Goal: Information Seeking & Learning: Learn about a topic

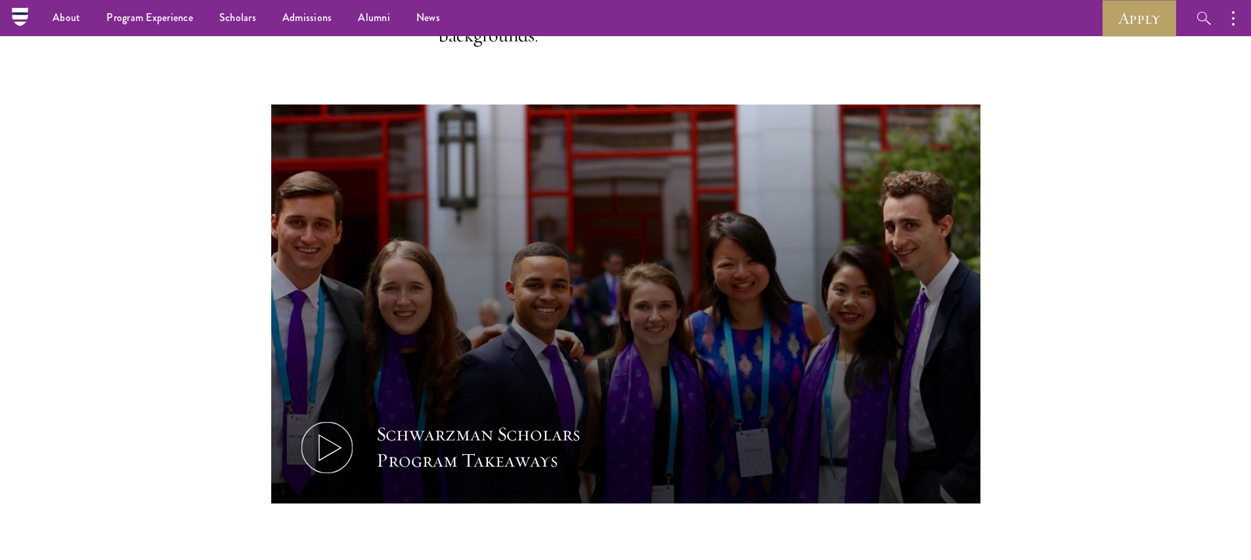
scroll to position [386, 0]
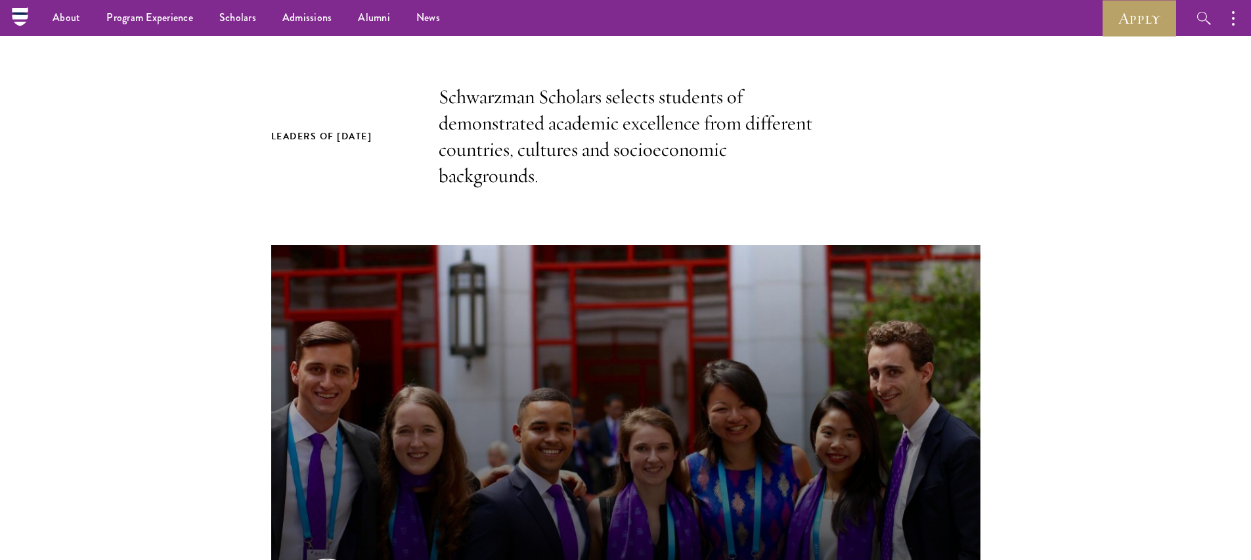
click at [548, 155] on p "Schwarzman Scholars selects students of demonstrated academic excellence from d…" at bounding box center [626, 136] width 374 height 105
click at [390, 143] on h2 "Leaders of [DATE]" at bounding box center [341, 136] width 141 height 16
click at [646, 129] on p "Schwarzman Scholars selects students of demonstrated academic excellence from d…" at bounding box center [626, 136] width 374 height 105
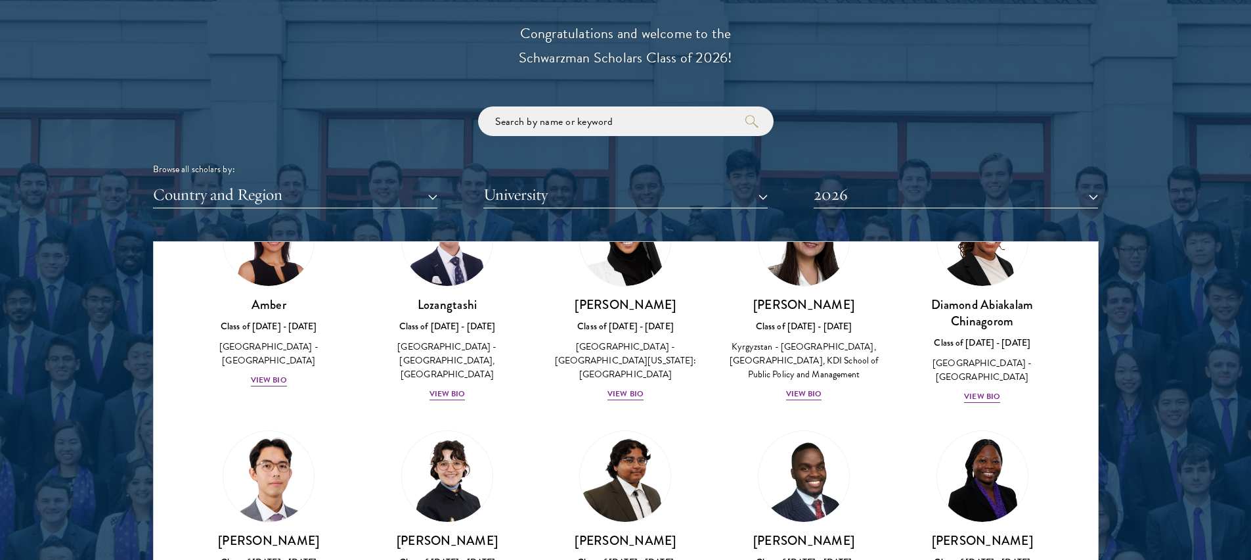
scroll to position [101, 0]
click at [445, 387] on div "View Bio" at bounding box center [448, 393] width 36 height 12
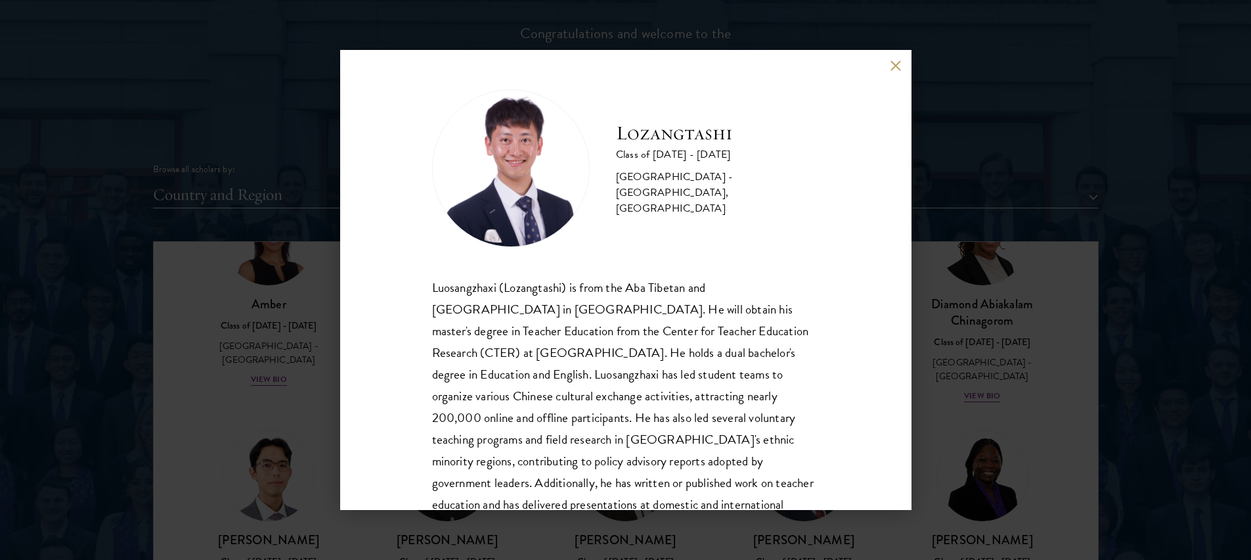
click at [434, 291] on div "Luosangzhaxi (Lozangtashi) is from the Aba Tibetan and Qiang Autonomous Prefect…" at bounding box center [626, 418] width 388 height 282
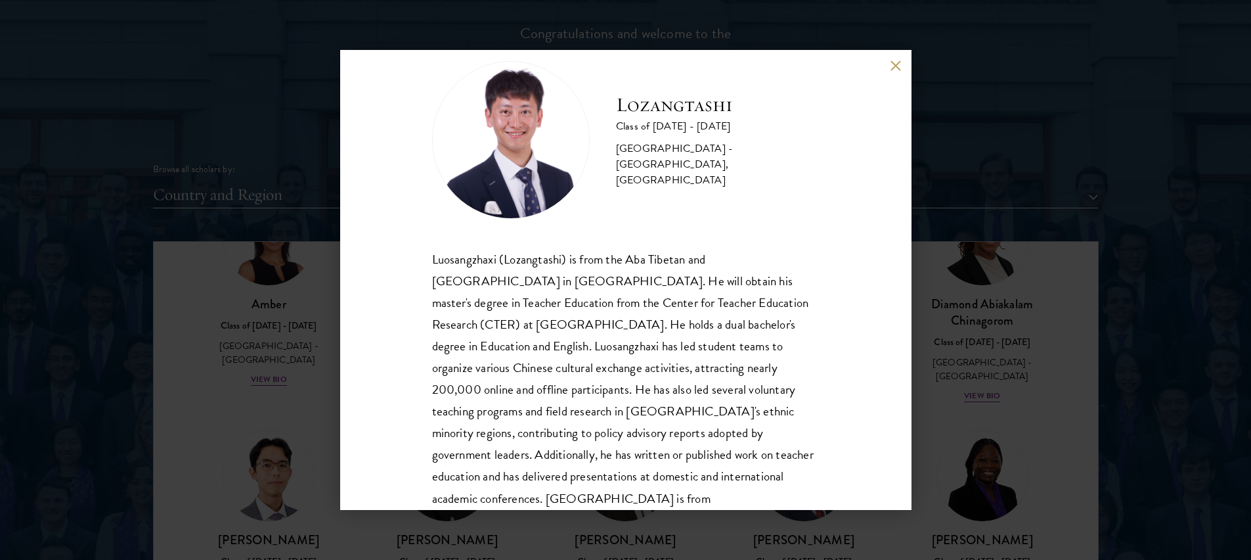
scroll to position [67, 0]
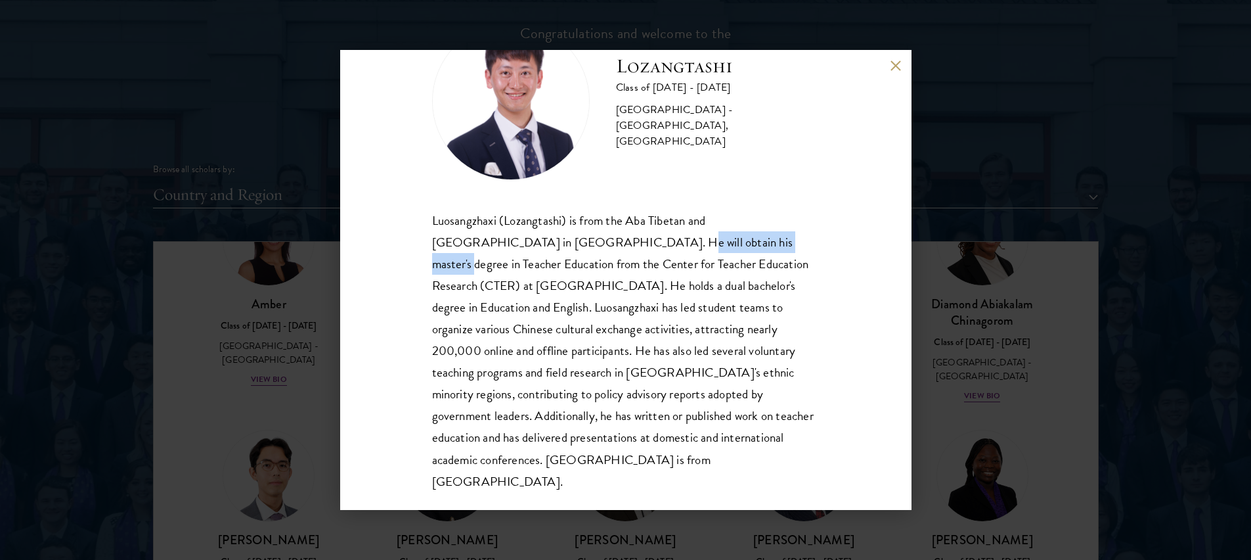
drag, startPoint x: 553, startPoint y: 243, endPoint x: 675, endPoint y: 244, distance: 121.5
click at [675, 244] on div "Luosangzhaxi (Lozangtashi) is from the Aba Tibetan and Qiang Autonomous Prefect…" at bounding box center [626, 351] width 388 height 282
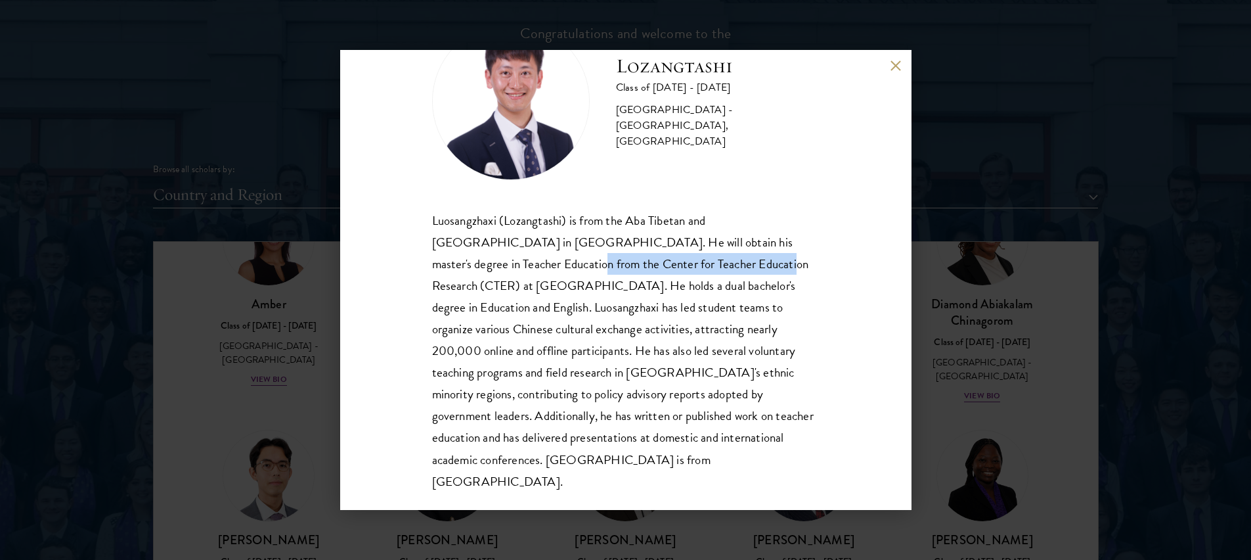
drag, startPoint x: 478, startPoint y: 275, endPoint x: 679, endPoint y: 257, distance: 202.4
click at [669, 257] on div "Luosangzhaxi (Lozangtashi) is from the Aba Tibetan and Qiang Autonomous Prefect…" at bounding box center [626, 351] width 388 height 282
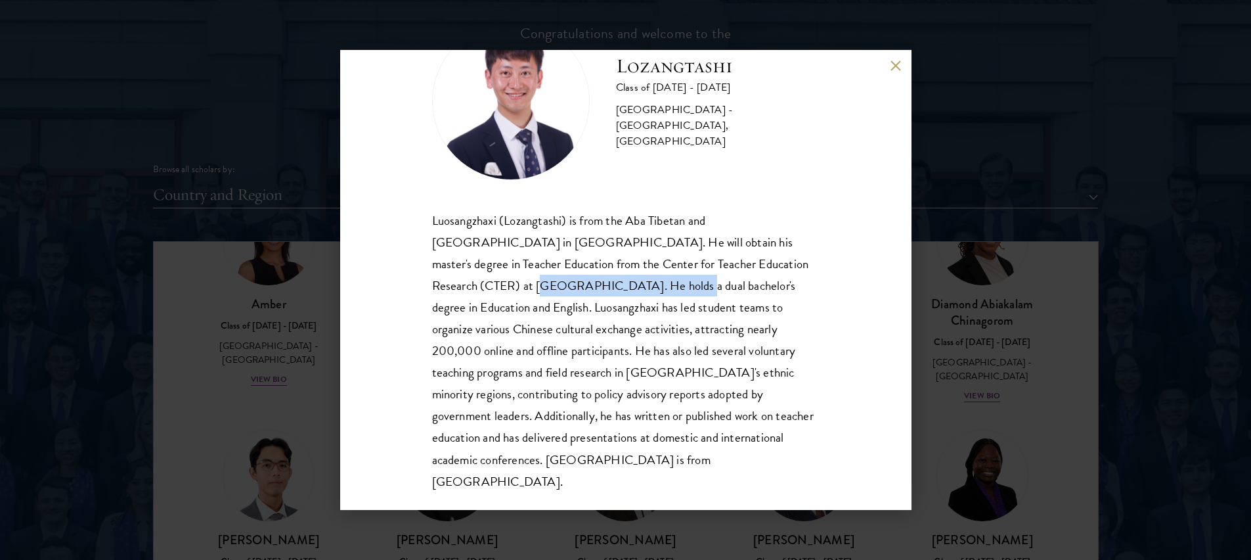
drag, startPoint x: 441, startPoint y: 284, endPoint x: 578, endPoint y: 290, distance: 136.8
click at [578, 290] on div "Luosangzhaxi (Lozangtashi) is from the Aba Tibetan and Qiang Autonomous Prefect…" at bounding box center [626, 351] width 388 height 282
click at [579, 288] on div "Luosangzhaxi (Lozangtashi) is from the Aba Tibetan and Qiang Autonomous Prefect…" at bounding box center [626, 351] width 388 height 282
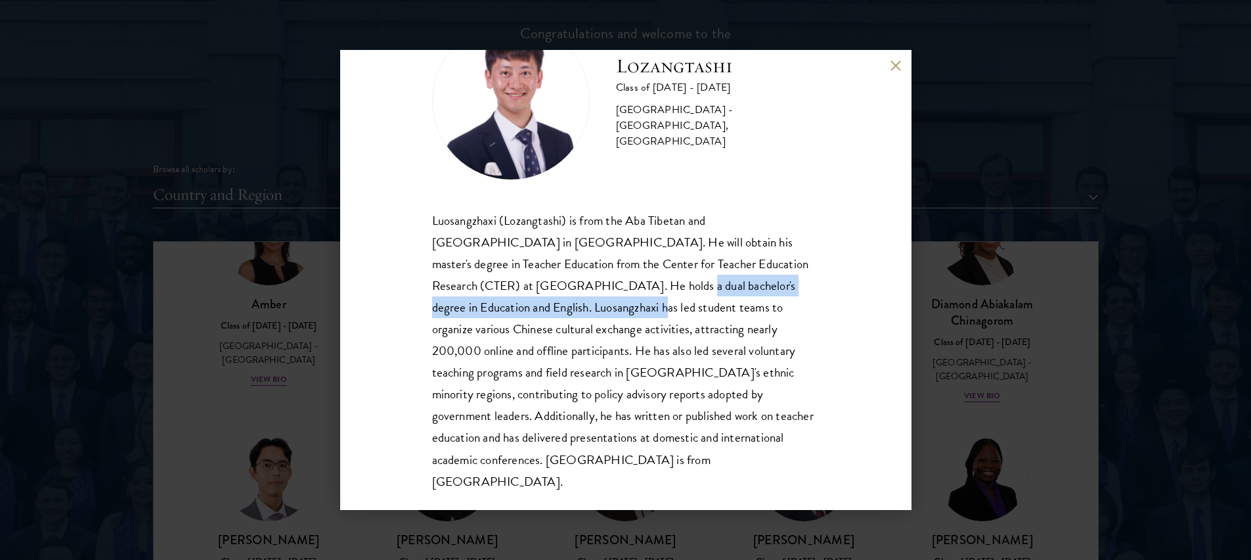
drag, startPoint x: 575, startPoint y: 289, endPoint x: 490, endPoint y: 311, distance: 88.1
click at [511, 311] on div "Luosangzhaxi (Lozangtashi) is from the Aba Tibetan and Qiang Autonomous Prefect…" at bounding box center [626, 351] width 388 height 282
click at [489, 309] on div "Luosangzhaxi (Lozangtashi) is from the Aba Tibetan and Qiang Autonomous Prefect…" at bounding box center [626, 351] width 388 height 282
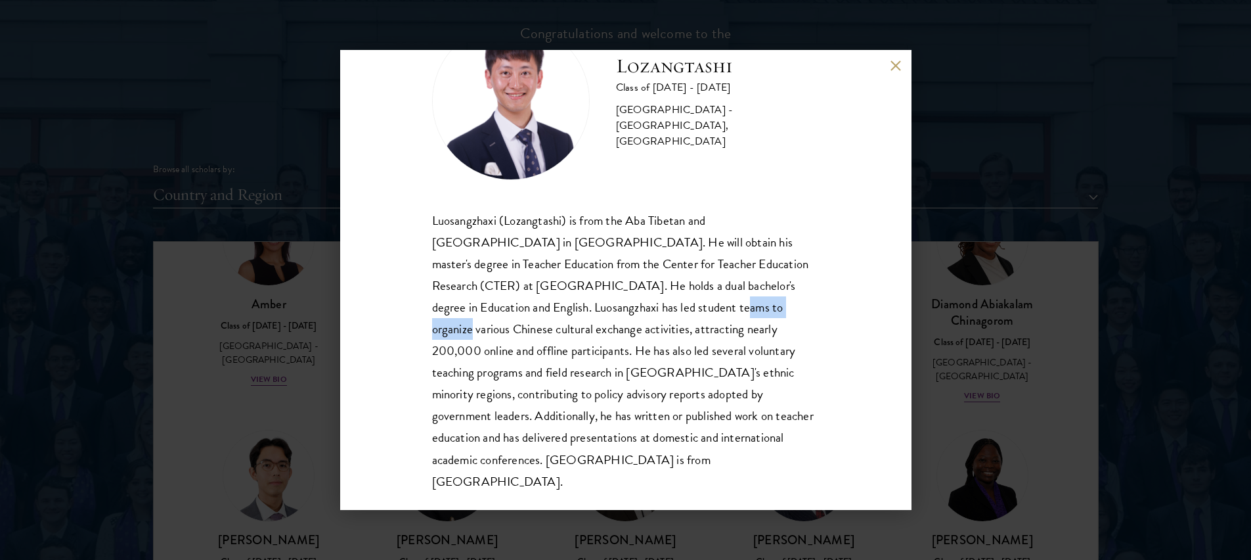
drag, startPoint x: 608, startPoint y: 318, endPoint x: 687, endPoint y: 297, distance: 81.6
click at [687, 297] on div "Luosangzhaxi (Lozangtashi) is from the Aba Tibetan and Qiang Autonomous Prefect…" at bounding box center [626, 351] width 388 height 282
drag, startPoint x: 683, startPoint y: 300, endPoint x: 675, endPoint y: 304, distance: 8.8
click at [681, 300] on div "Luosangzhaxi (Lozangtashi) is from the Aba Tibetan and Qiang Autonomous Prefect…" at bounding box center [626, 351] width 388 height 282
drag, startPoint x: 415, startPoint y: 335, endPoint x: 471, endPoint y: 328, distance: 56.3
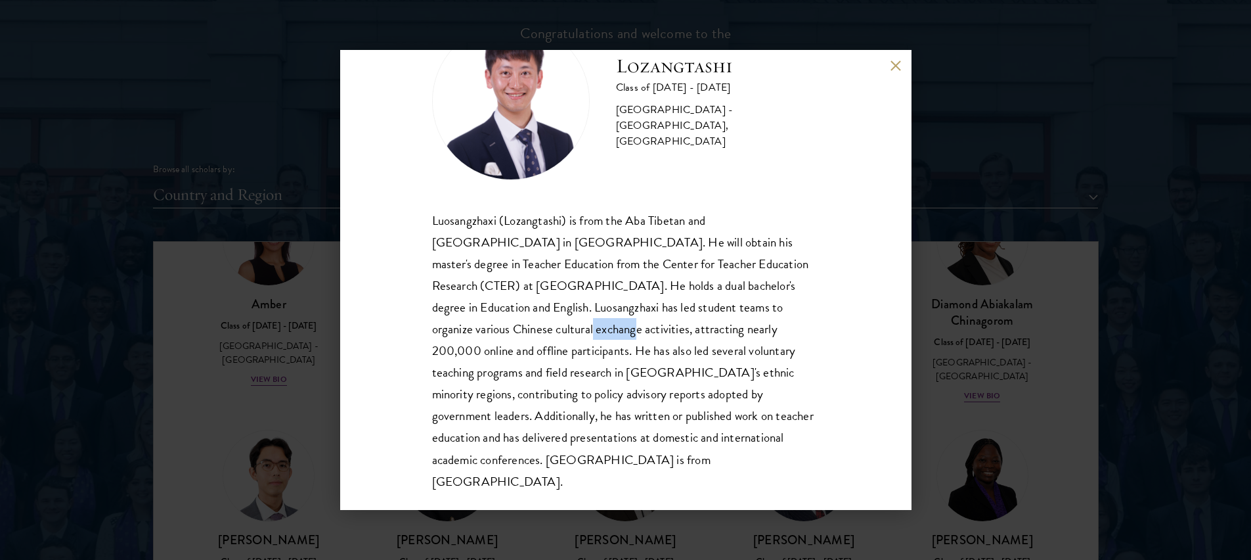
click at [471, 328] on div "Lozangtashi Class of 2025 - 2026 China - South-Central Minzu University, Beijin…" at bounding box center [625, 280] width 571 height 460
click at [592, 349] on div "Luosangzhaxi (Lozangtashi) is from the Aba Tibetan and Qiang Autonomous Prefect…" at bounding box center [626, 351] width 388 height 282
drag, startPoint x: 669, startPoint y: 322, endPoint x: 742, endPoint y: 320, distance: 73.6
click at [742, 320] on div "Luosangzhaxi (Lozangtashi) is from the Aba Tibetan and Qiang Autonomous Prefect…" at bounding box center [626, 351] width 388 height 282
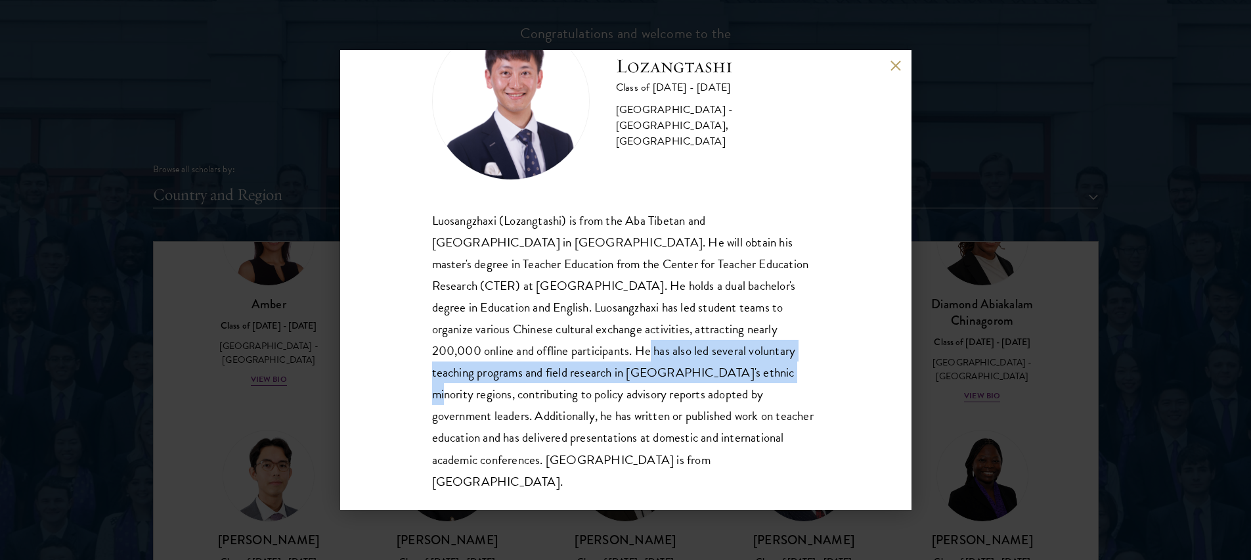
drag, startPoint x: 469, startPoint y: 350, endPoint x: 620, endPoint y: 365, distance: 151.8
click at [594, 365] on div "Luosangzhaxi (Lozangtashi) is from the Aba Tibetan and Qiang Autonomous Prefect…" at bounding box center [626, 351] width 388 height 282
click at [526, 359] on div "Luosangzhaxi (Lozangtashi) is from the Aba Tibetan and Qiang Autonomous Prefect…" at bounding box center [626, 351] width 388 height 282
drag, startPoint x: 516, startPoint y: 353, endPoint x: 673, endPoint y: 372, distance: 158.7
click at [673, 372] on div "Luosangzhaxi (Lozangtashi) is from the Aba Tibetan and Qiang Autonomous Prefect…" at bounding box center [626, 351] width 388 height 282
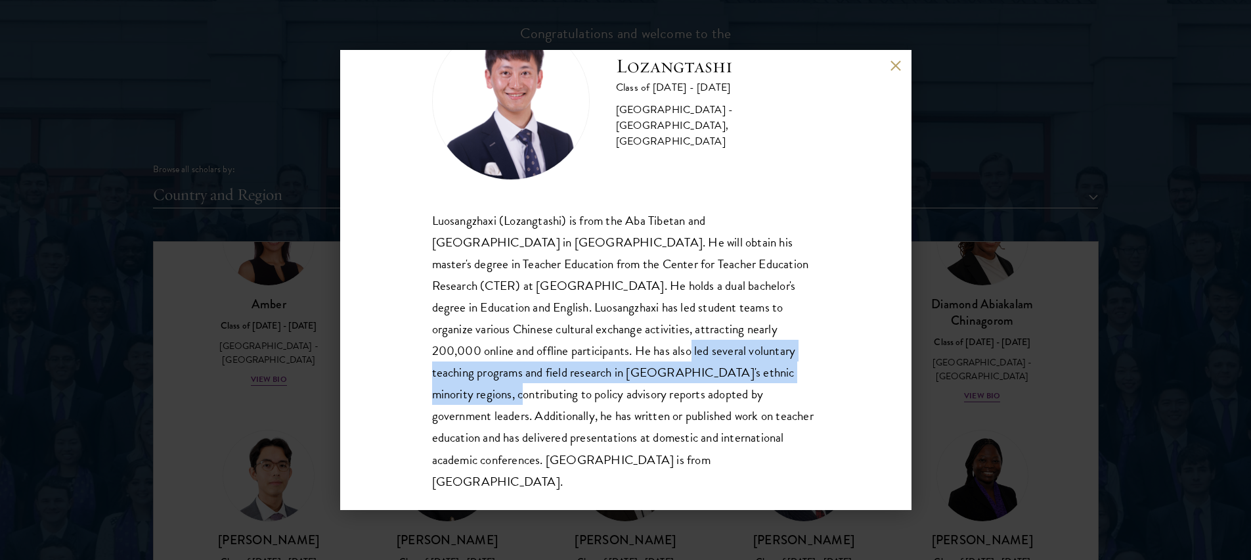
drag, startPoint x: 673, startPoint y: 372, endPoint x: 652, endPoint y: 382, distance: 23.2
click at [673, 372] on div "Luosangzhaxi (Lozangtashi) is from the Aba Tibetan and Qiang Autonomous Prefect…" at bounding box center [626, 351] width 388 height 282
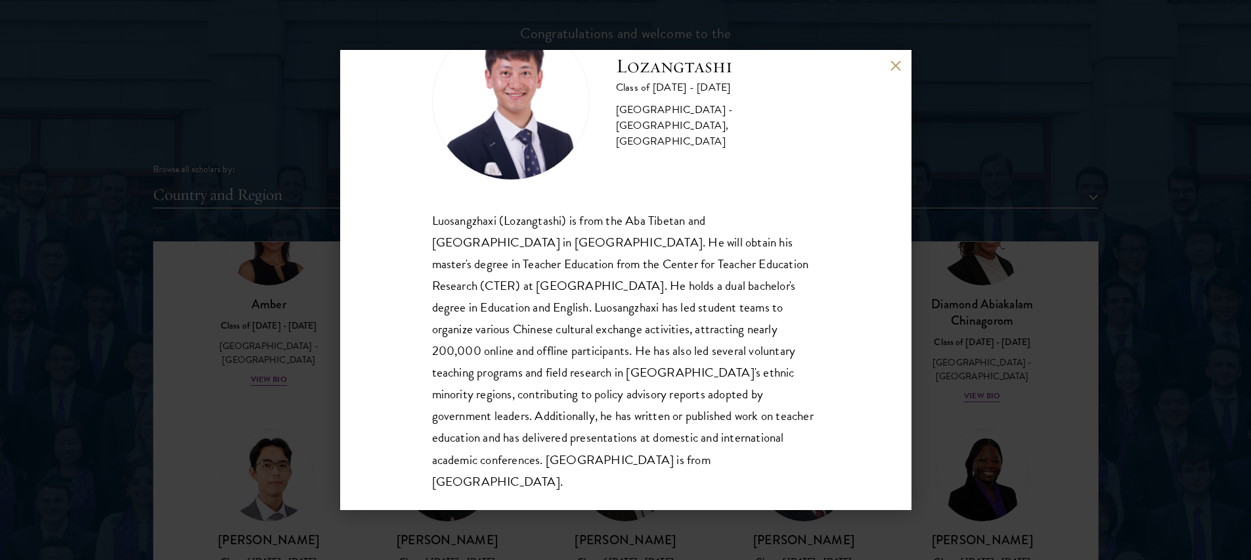
drag, startPoint x: 621, startPoint y: 390, endPoint x: 646, endPoint y: 374, distance: 30.1
click at [622, 386] on div "Luosangzhaxi (Lozangtashi) is from the Aba Tibetan and Qiang Autonomous Prefect…" at bounding box center [626, 351] width 388 height 282
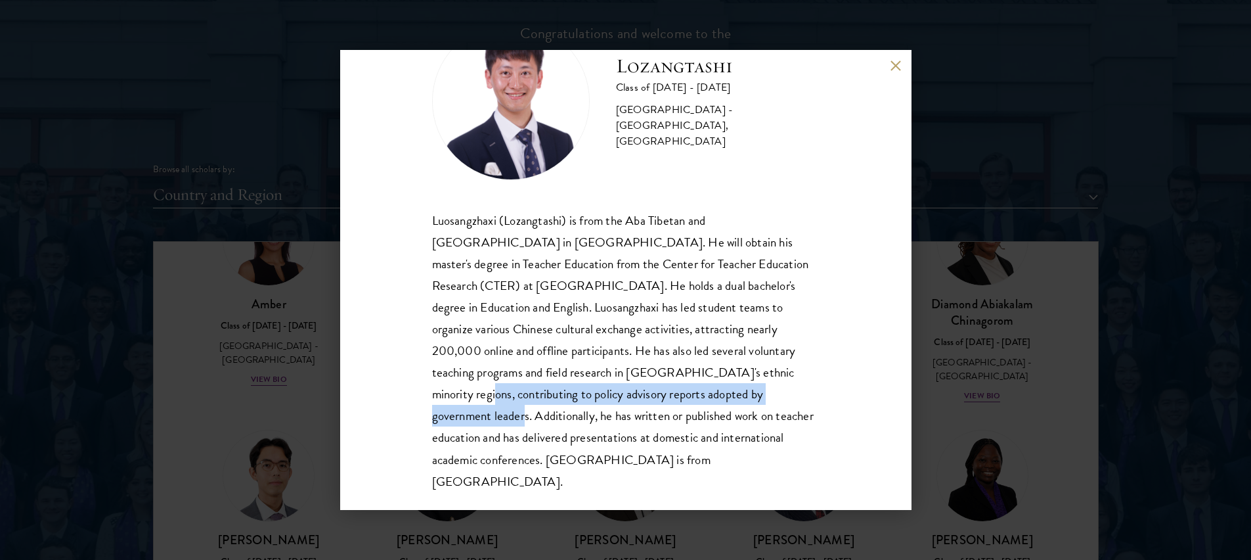
drag, startPoint x: 646, startPoint y: 374, endPoint x: 640, endPoint y: 388, distance: 15.3
click at [640, 388] on div "Luosangzhaxi (Lozangtashi) is from the Aba Tibetan and Qiang Autonomous Prefect…" at bounding box center [626, 351] width 388 height 282
click at [627, 390] on div "Luosangzhaxi (Lozangtashi) is from the Aba Tibetan and Qiang Autonomous Prefect…" at bounding box center [626, 351] width 388 height 282
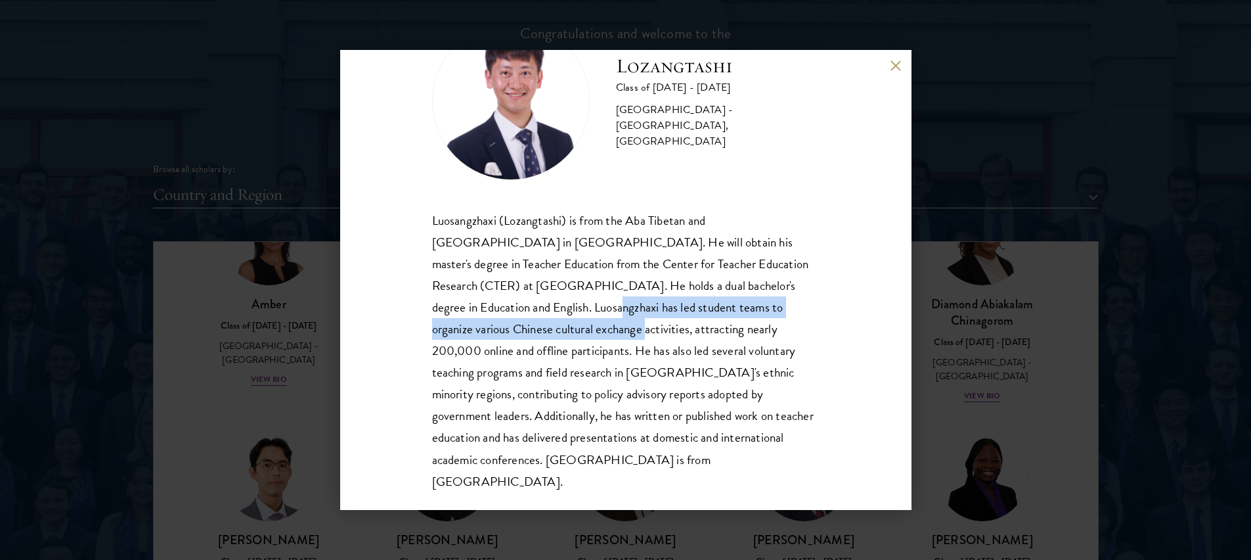
drag, startPoint x: 476, startPoint y: 334, endPoint x: 480, endPoint y: 317, distance: 16.9
click at [480, 317] on div "Luosangzhaxi (Lozangtashi) is from the Aba Tibetan and Qiang Autonomous Prefect…" at bounding box center [626, 351] width 388 height 282
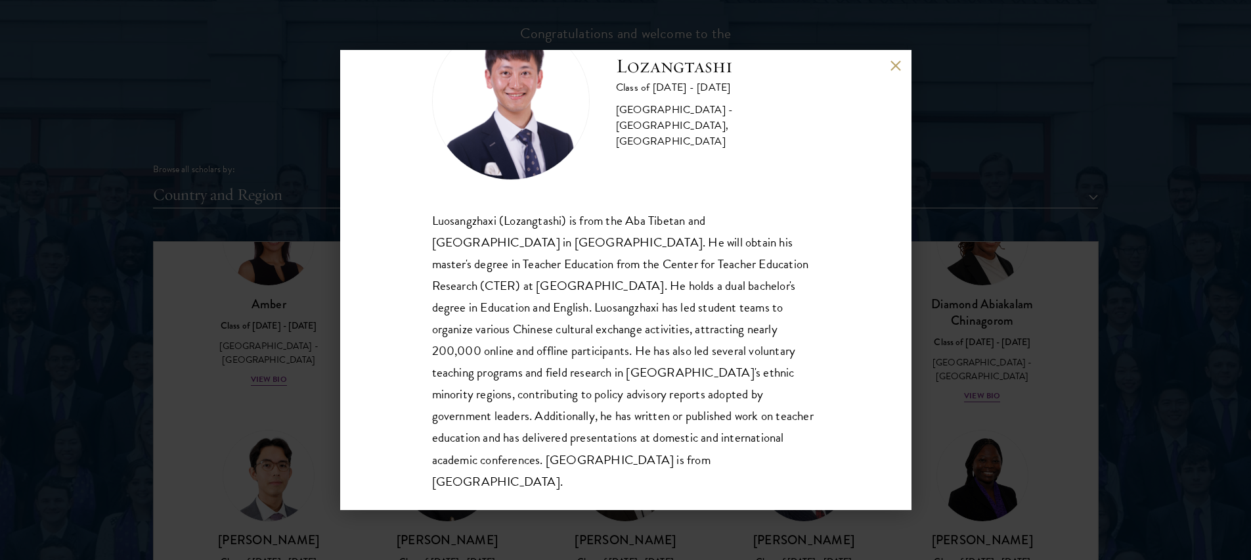
click at [890, 58] on div "Lozangtashi Class of 2025 - 2026 China - South-Central Minzu University, Beijin…" at bounding box center [625, 280] width 571 height 460
click at [891, 64] on button at bounding box center [896, 65] width 11 height 11
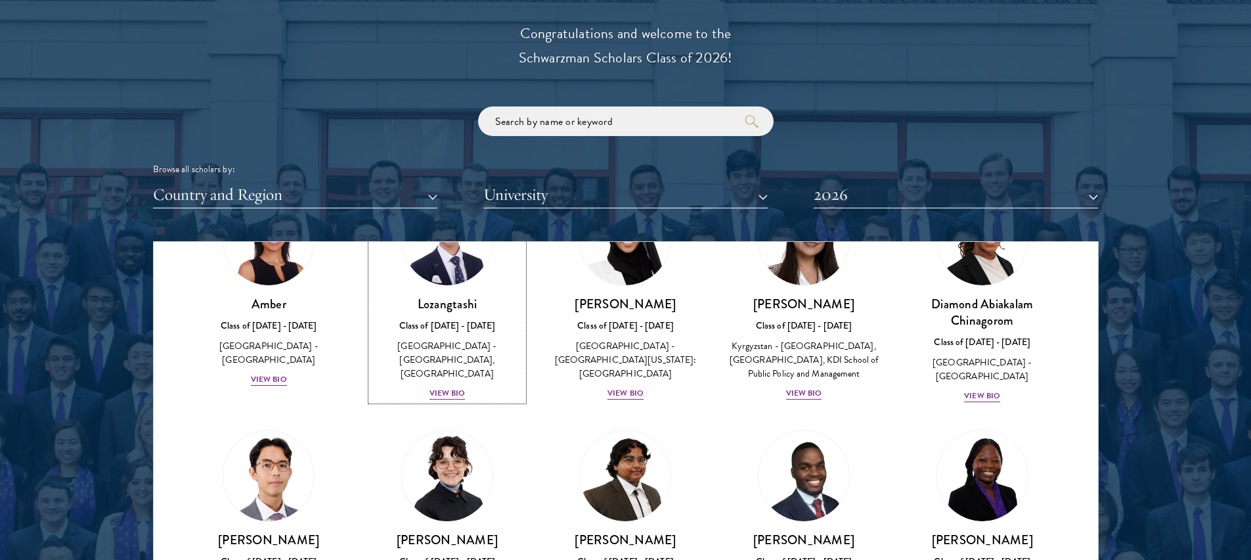
scroll to position [53, 0]
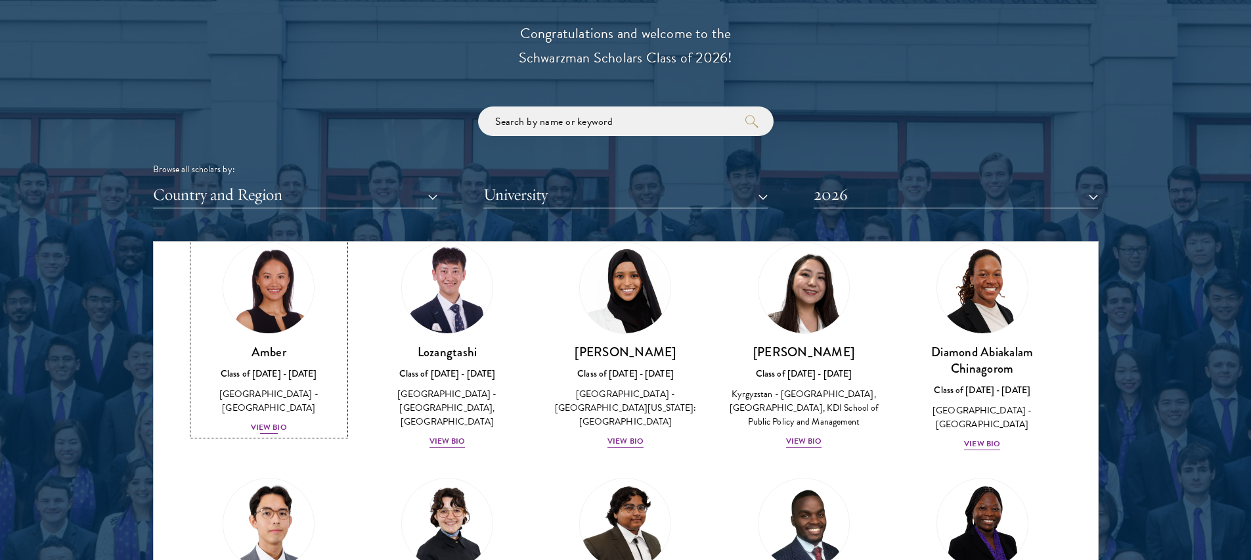
click at [272, 421] on div "View Bio" at bounding box center [269, 427] width 36 height 12
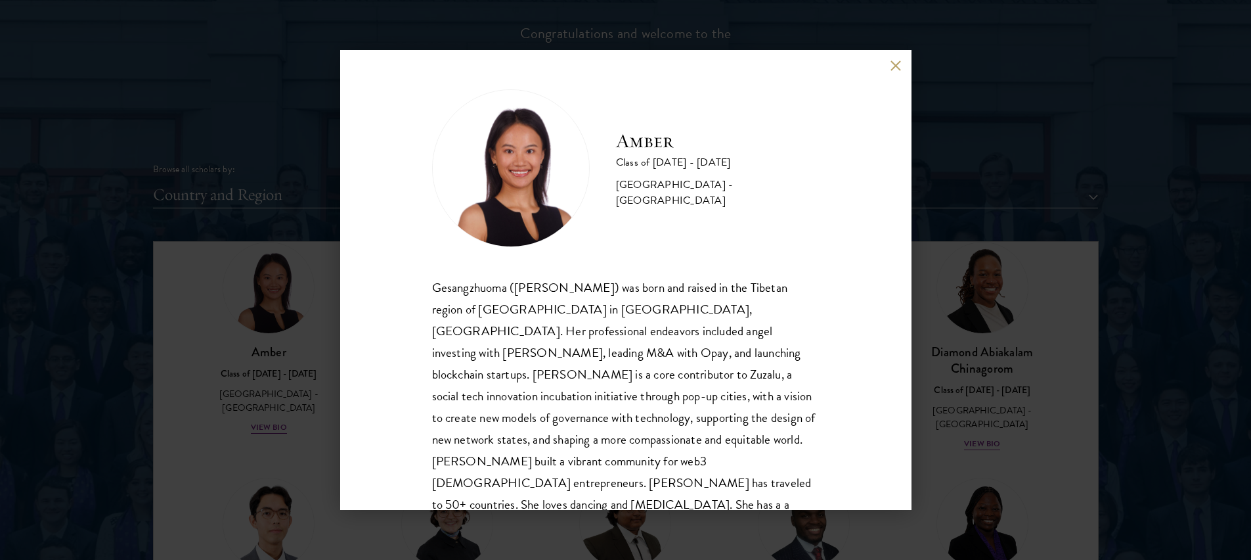
scroll to position [45, 0]
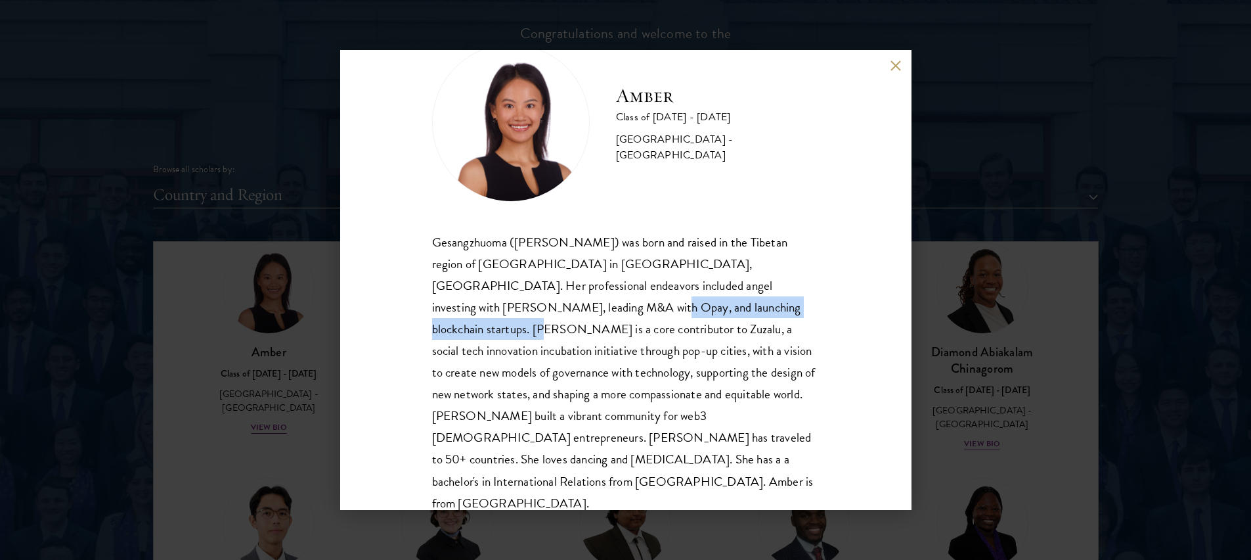
drag, startPoint x: 480, startPoint y: 307, endPoint x: 696, endPoint y: 305, distance: 216.1
click at [696, 305] on div "Gesangzhuoma (Amber) was born and raised in the Tibetan region of Shangri-La in…" at bounding box center [626, 372] width 388 height 282
drag, startPoint x: 696, startPoint y: 305, endPoint x: 676, endPoint y: 313, distance: 21.5
click at [696, 305] on div "Gesangzhuoma (Amber) was born and raised in the Tibetan region of Shangri-La in…" at bounding box center [626, 372] width 388 height 282
click at [503, 347] on div "Gesangzhuoma (Amber) was born and raised in the Tibetan region of Shangri-La in…" at bounding box center [626, 372] width 388 height 282
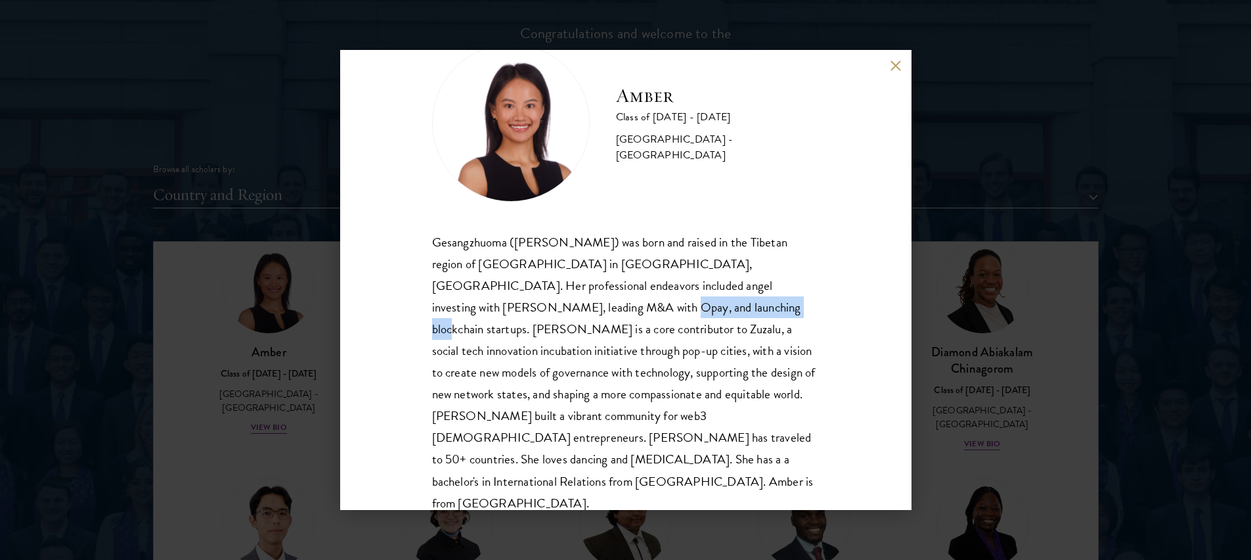
drag, startPoint x: 494, startPoint y: 314, endPoint x: 612, endPoint y: 307, distance: 117.8
click at [612, 307] on div "Gesangzhuoma (Amber) was born and raised in the Tibetan region of Shangri-La in…" at bounding box center [626, 372] width 388 height 282
click at [899, 65] on button at bounding box center [896, 65] width 11 height 11
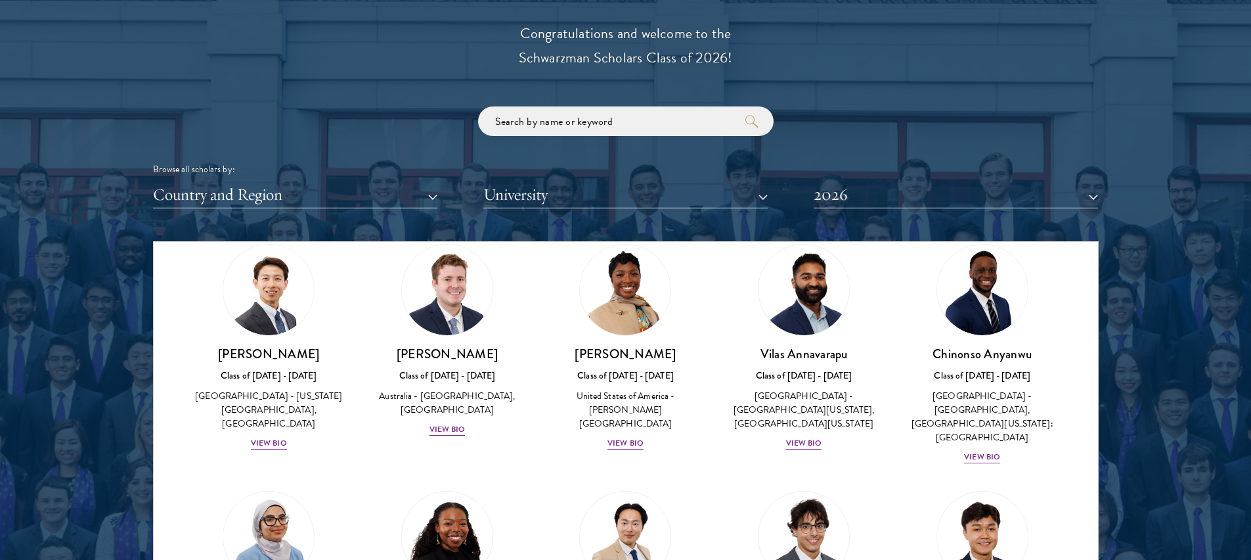
scroll to position [962, 0]
